Goal: Navigation & Orientation: Find specific page/section

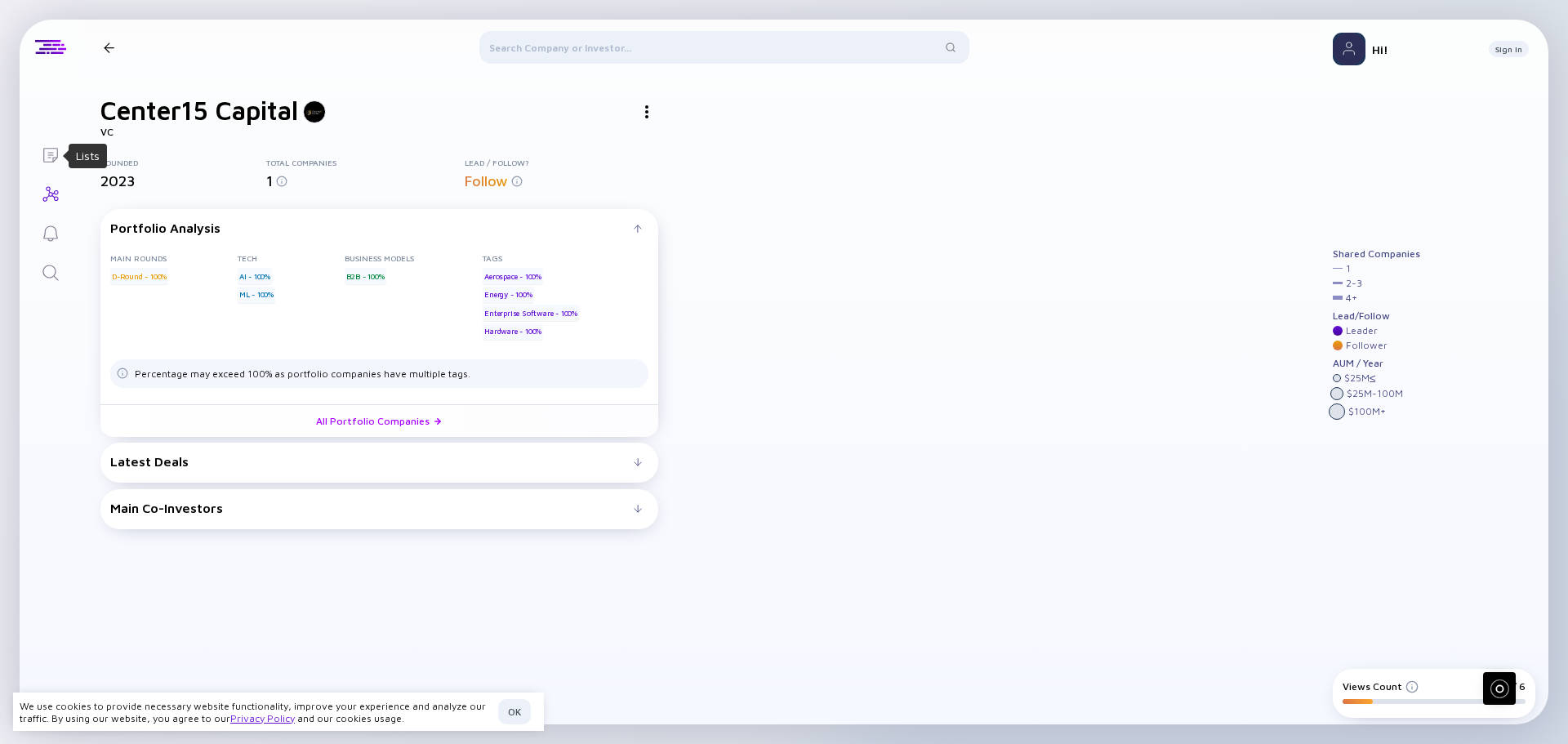
click at [48, 152] on icon "Lists" at bounding box center [51, 155] width 14 height 14
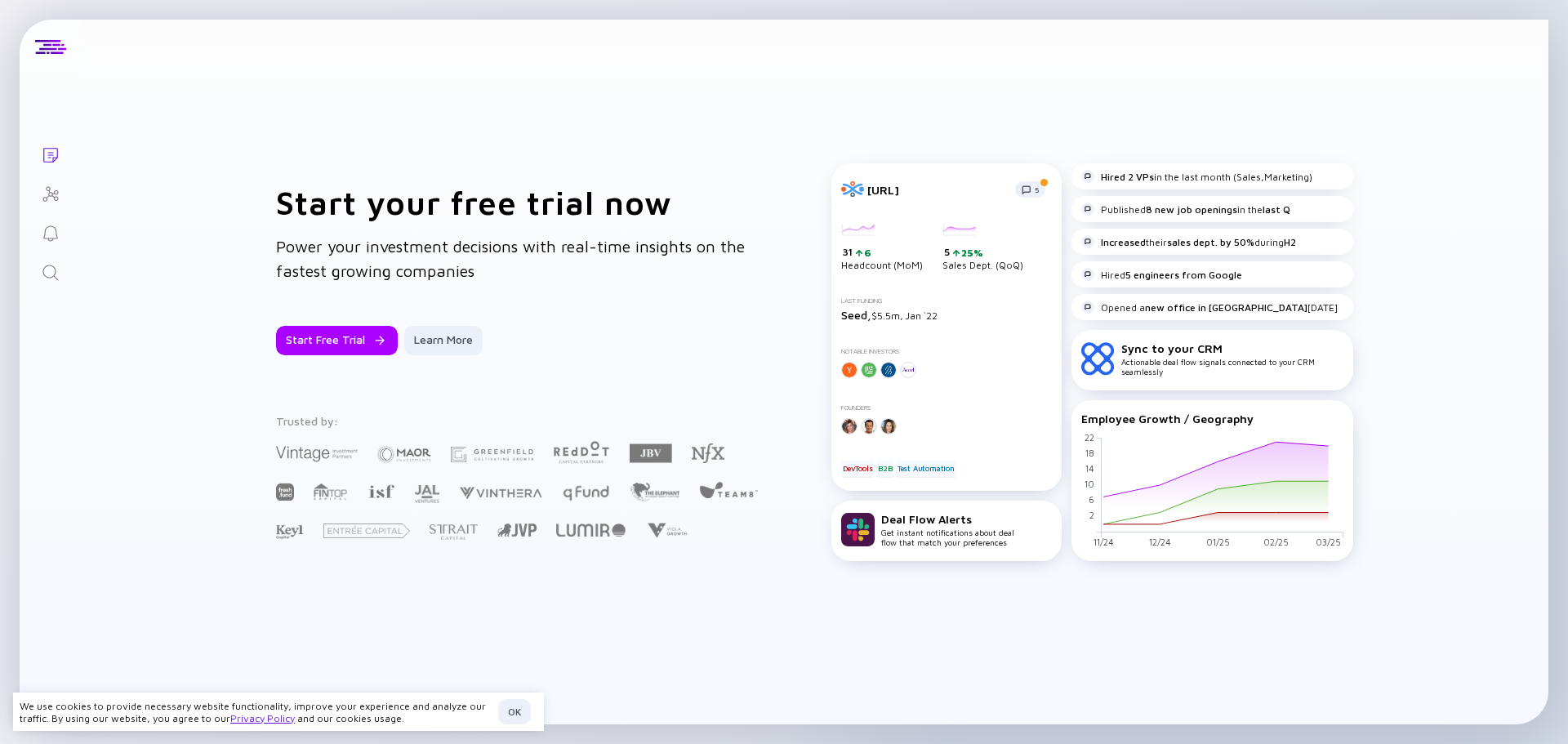
click at [51, 210] on link "Investor Map" at bounding box center [51, 192] width 61 height 39
